Goal: Task Accomplishment & Management: Use online tool/utility

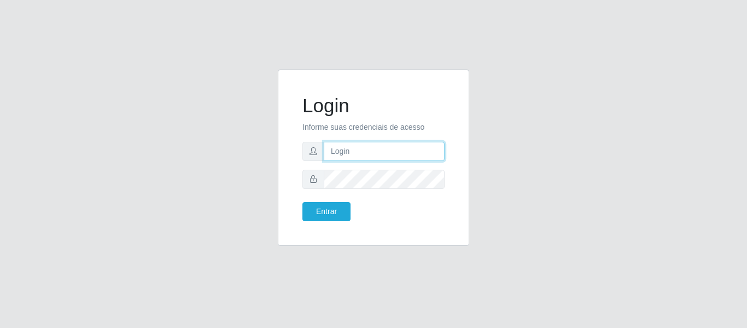
click at [370, 156] on input "text" at bounding box center [384, 151] width 121 height 19
type input "[EMAIL_ADDRESS][DOMAIN_NAME]"
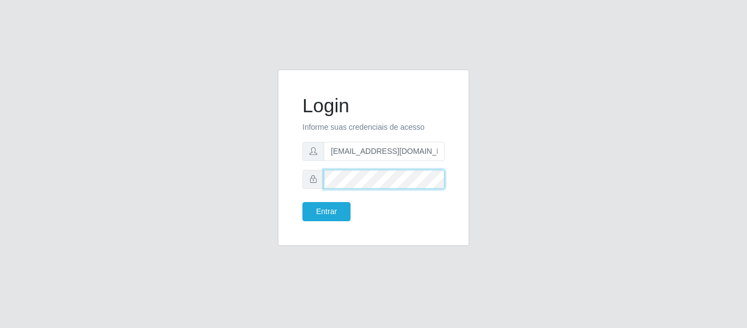
click at [303, 202] on button "Entrar" at bounding box center [327, 211] width 48 height 19
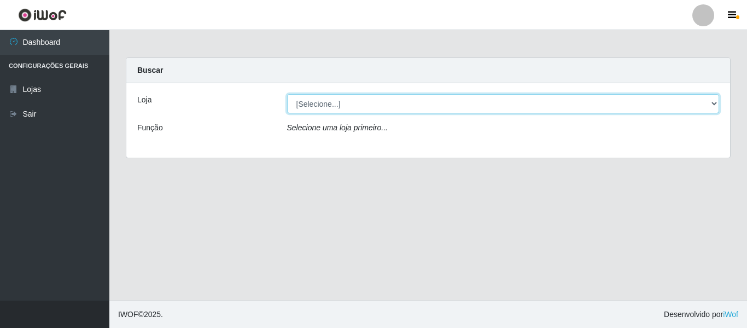
click at [416, 103] on select "[Selecione...] Super Show - [PERSON_NAME]" at bounding box center [503, 103] width 433 height 19
select select "120"
click at [287, 94] on select "[Selecione...] Super Show - [PERSON_NAME]" at bounding box center [503, 103] width 433 height 19
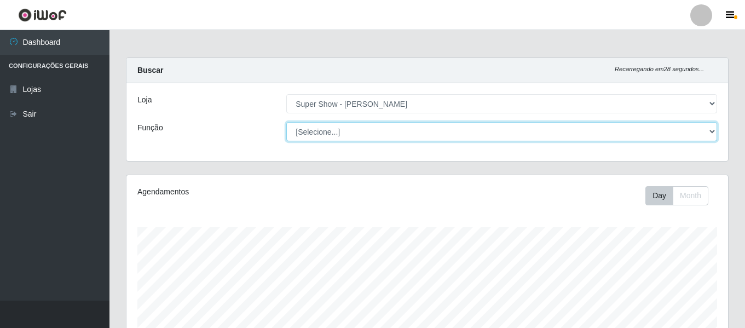
click at [369, 129] on select "[Selecione...] ASG Auxiliar de Estacionamento Balconista Embalador Embalador + …" at bounding box center [501, 131] width 431 height 19
select select "16"
click at [286, 122] on select "[Selecione...] ASG Auxiliar de Estacionamento Balconista Embalador Embalador + …" at bounding box center [501, 131] width 431 height 19
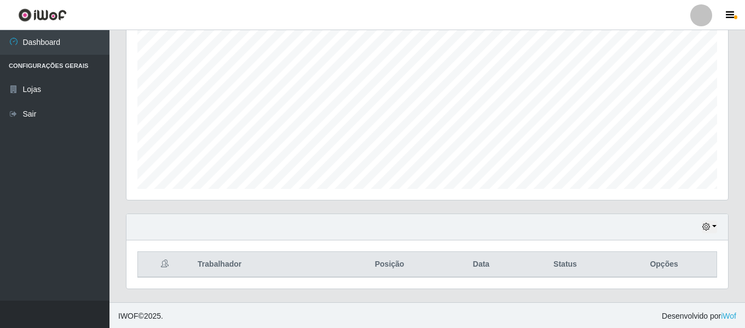
scroll to position [204, 0]
click at [709, 223] on icon "button" at bounding box center [706, 225] width 8 height 8
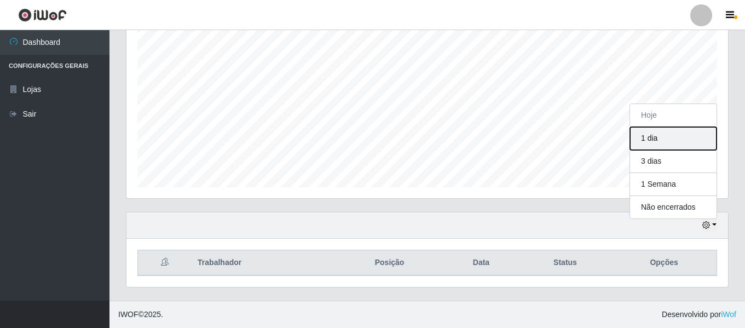
click at [657, 140] on button "1 dia" at bounding box center [673, 138] width 86 height 23
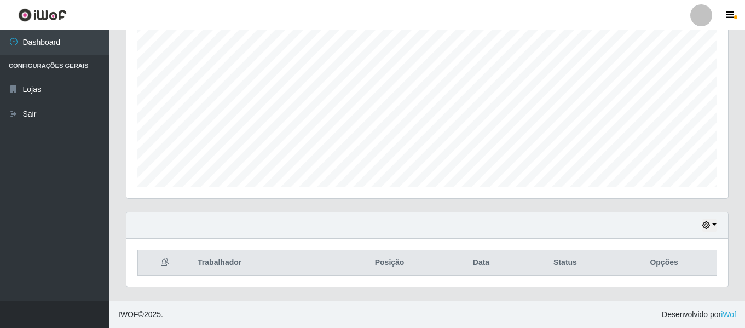
click at [742, 65] on div "Carregando... Buscar Recarregando em 9 segundos... Loja [Selecione...] Super Sh…" at bounding box center [426, 76] width 635 height 447
click at [731, 9] on button "button" at bounding box center [730, 15] width 27 height 15
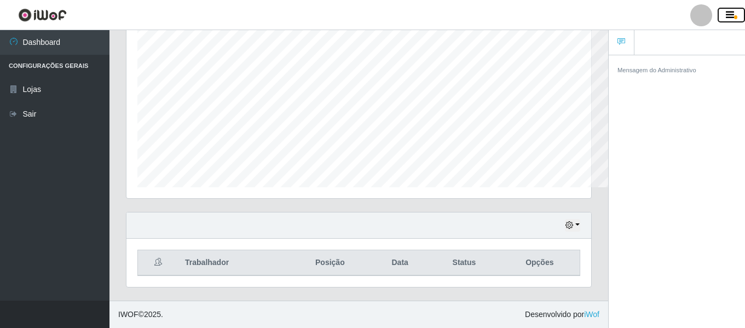
scroll to position [546889, 546651]
click at [731, 9] on button "button" at bounding box center [730, 15] width 27 height 15
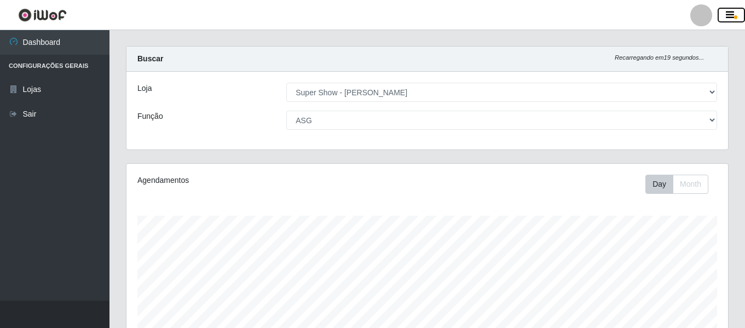
scroll to position [0, 0]
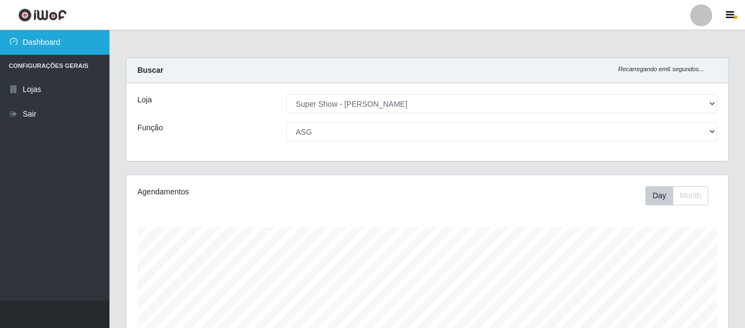
click at [22, 47] on link "Dashboard" at bounding box center [54, 42] width 109 height 25
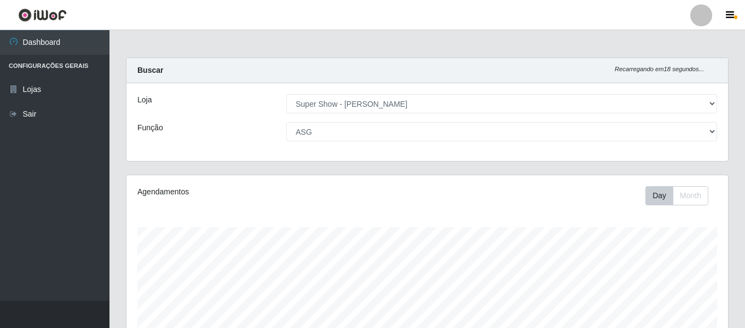
click at [187, 94] on div "Loja [Selecione...] Super Show - [PERSON_NAME] Função [Selecione...] ASG Auxili…" at bounding box center [426, 122] width 601 height 78
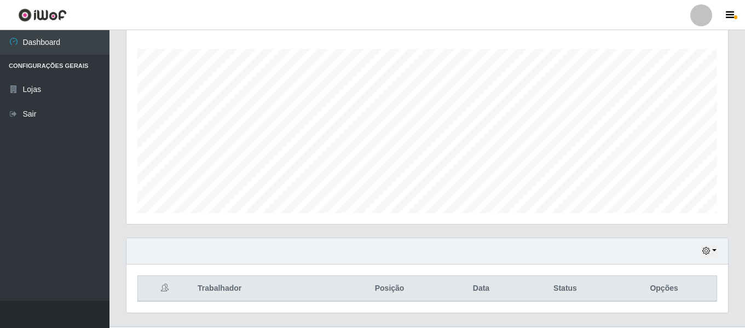
scroll to position [204, 0]
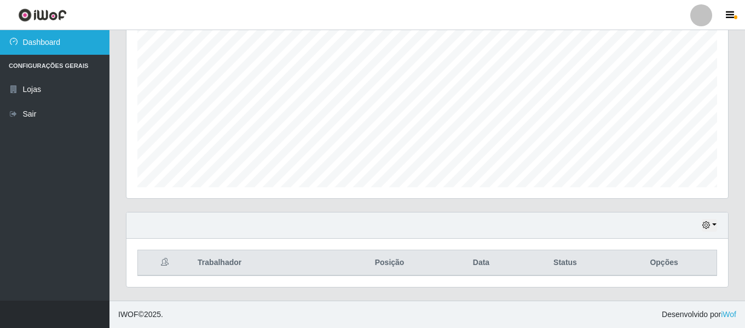
click at [31, 42] on link "Dashboard" at bounding box center [54, 42] width 109 height 25
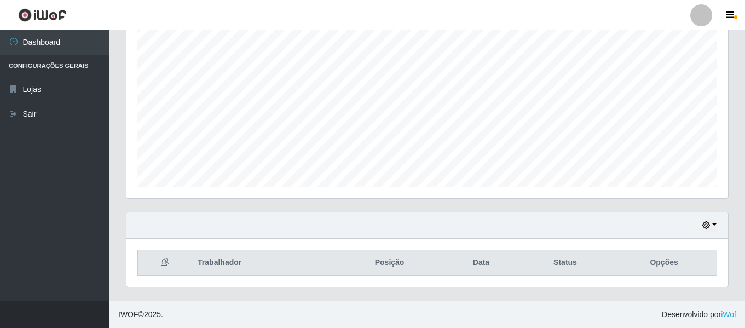
click at [30, 13] on img at bounding box center [42, 15] width 49 height 14
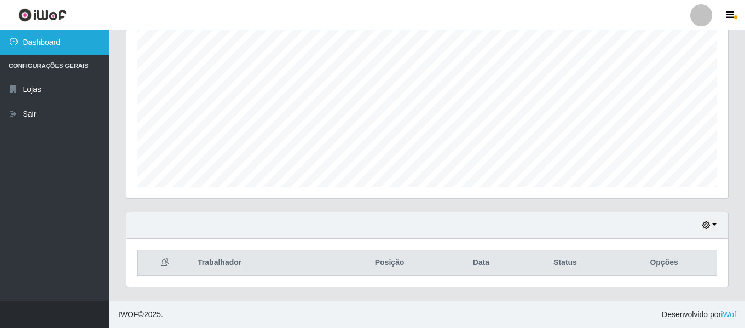
click at [16, 43] on icon at bounding box center [14, 42] width 10 height 8
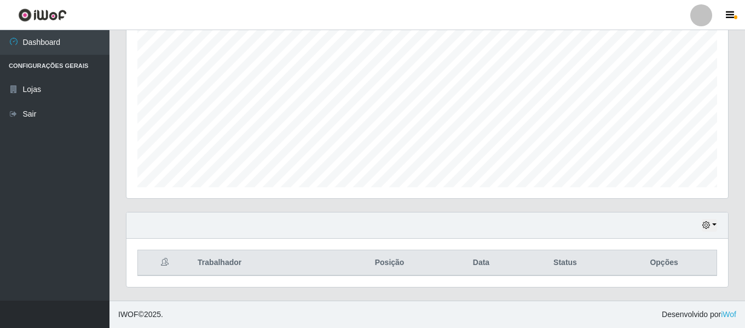
click at [742, 86] on div "Carregando... Buscar Recarregando em 26 segundos... Loja [Selecione...] Super S…" at bounding box center [426, 76] width 635 height 447
click at [742, 86] on div "Carregando... Buscar Recarregando em 25 segundos... Loja [Selecione...] Super S…" at bounding box center [426, 76] width 635 height 447
